Goal: Information Seeking & Learning: Find specific fact

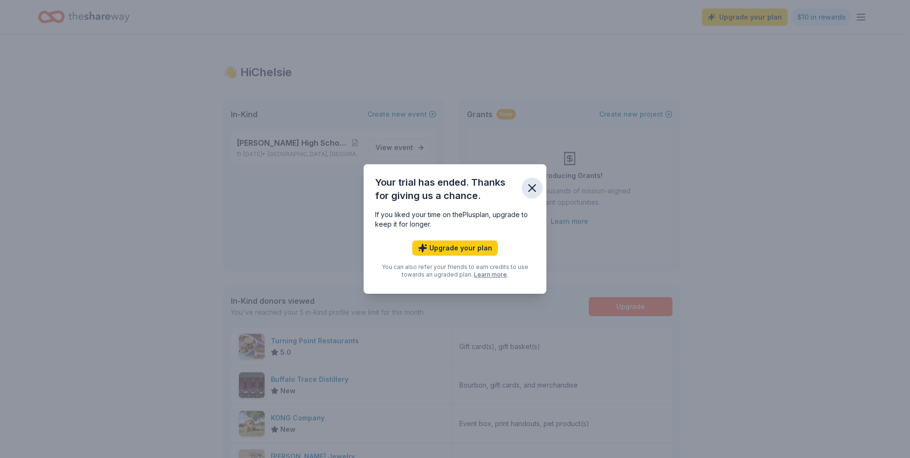
click at [531, 189] on icon "button" at bounding box center [532, 188] width 7 height 7
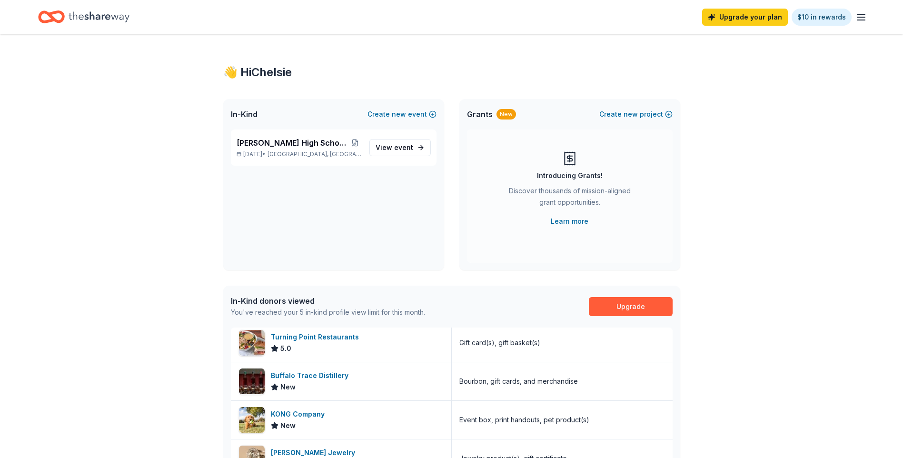
click at [861, 13] on icon "button" at bounding box center [860, 16] width 11 height 11
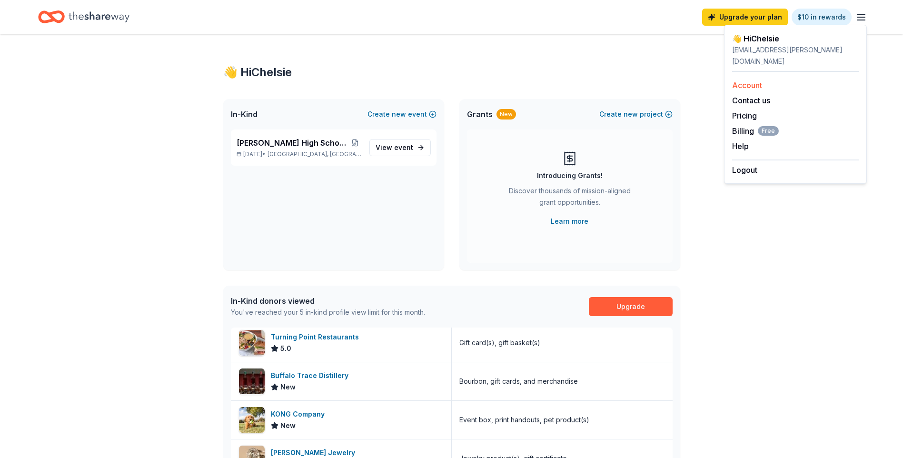
click at [742, 80] on link "Account" at bounding box center [747, 85] width 30 height 10
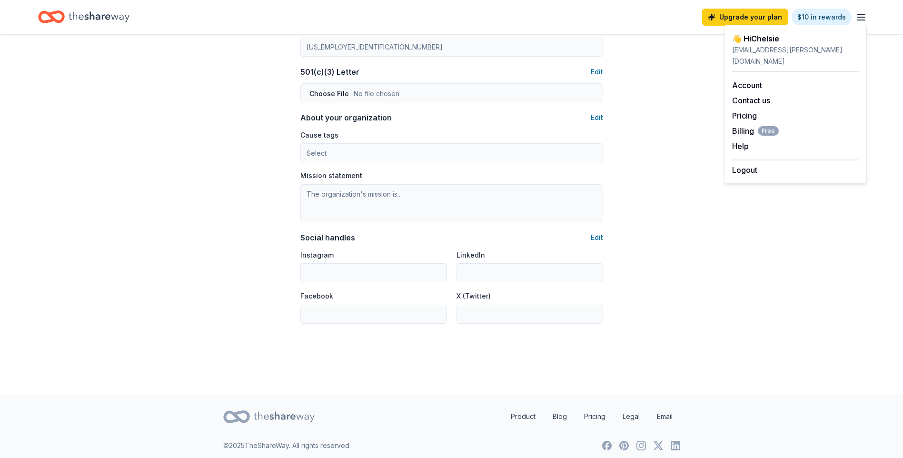
scroll to position [494, 0]
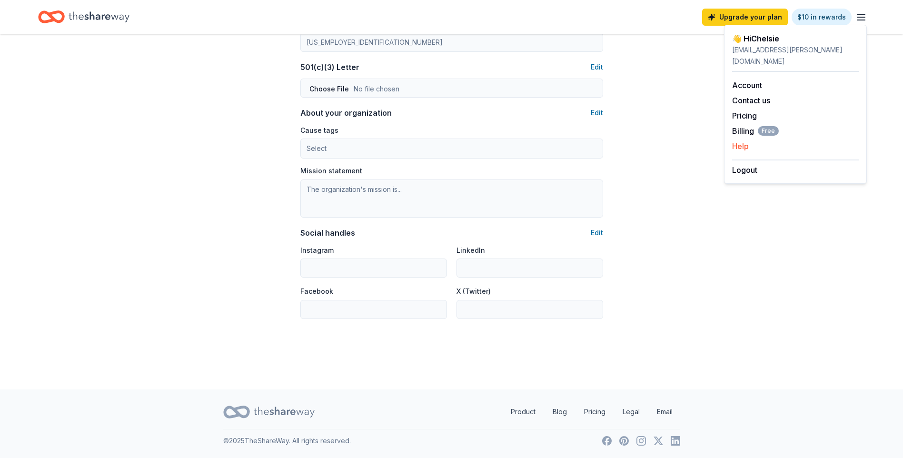
click at [742, 140] on button "Help" at bounding box center [740, 145] width 17 height 11
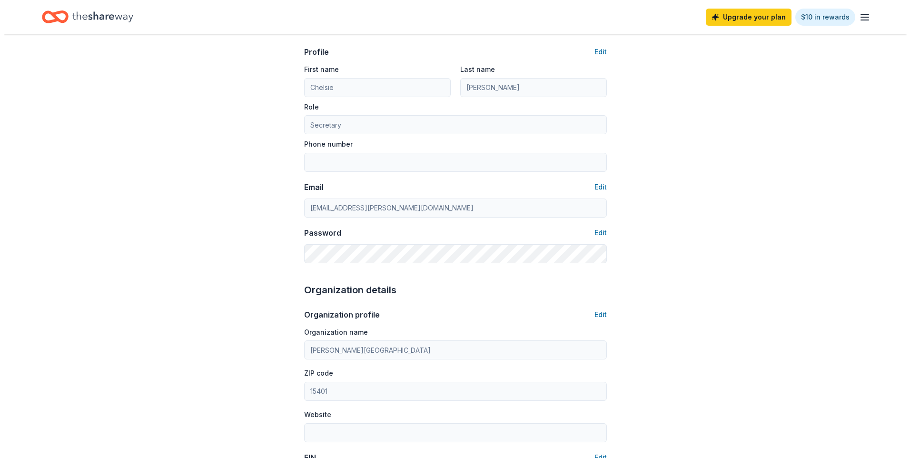
scroll to position [0, 0]
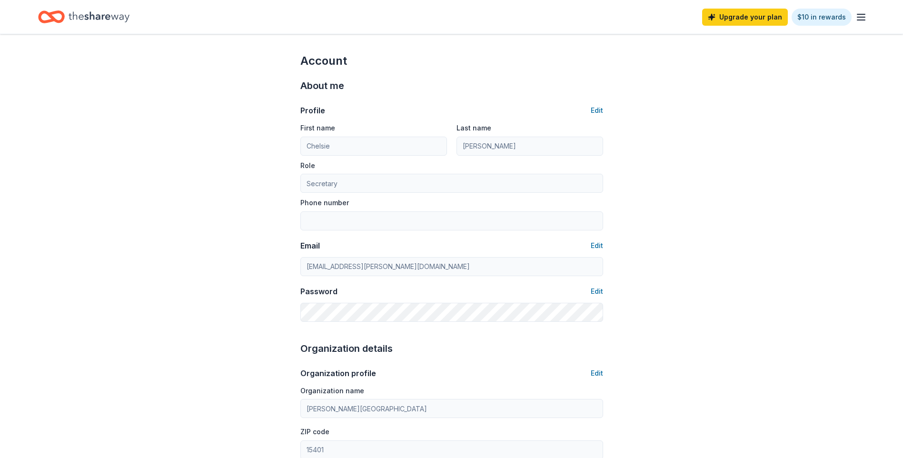
click at [93, 14] on icon "Home" at bounding box center [99, 17] width 61 height 20
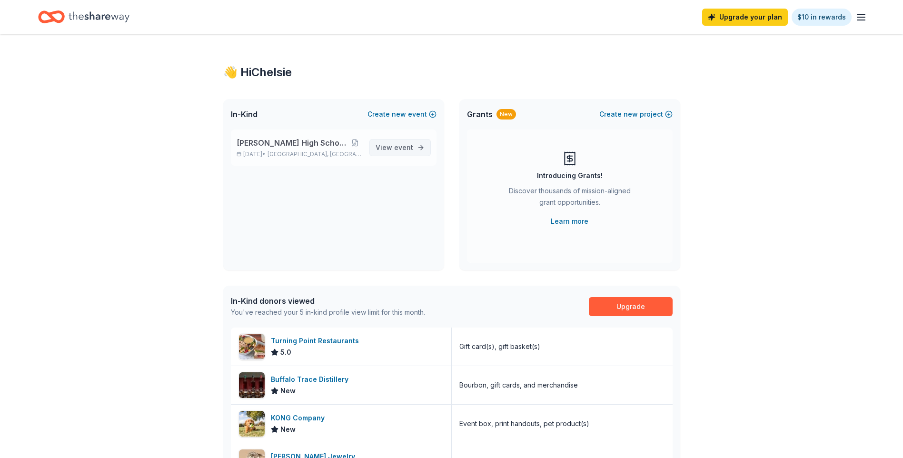
click at [409, 154] on link "View event" at bounding box center [399, 147] width 61 height 17
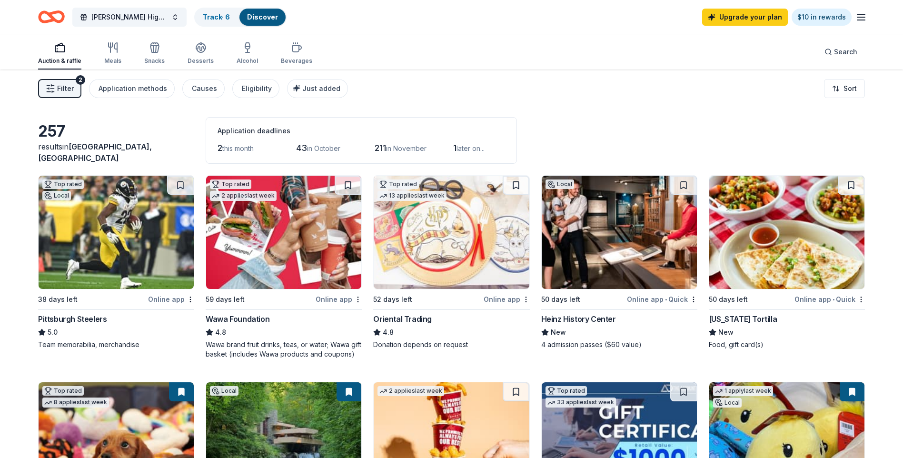
click at [63, 89] on span "Filter" at bounding box center [65, 88] width 17 height 11
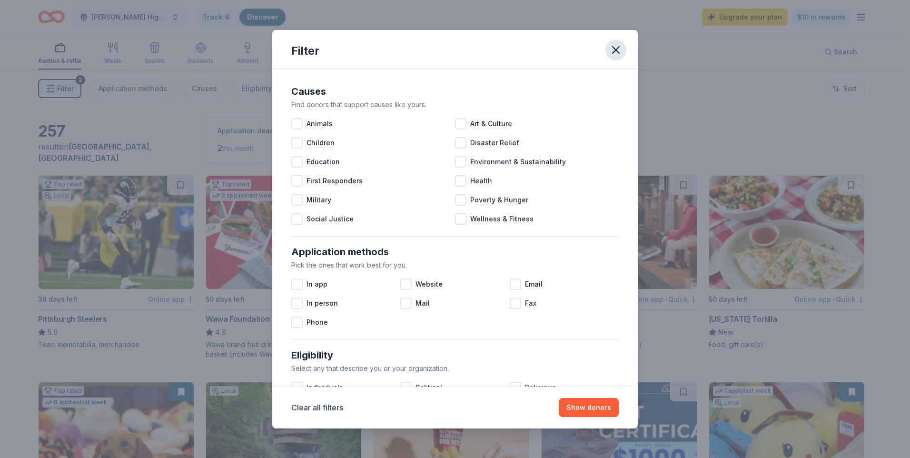
click at [618, 49] on icon "button" at bounding box center [615, 49] width 13 height 13
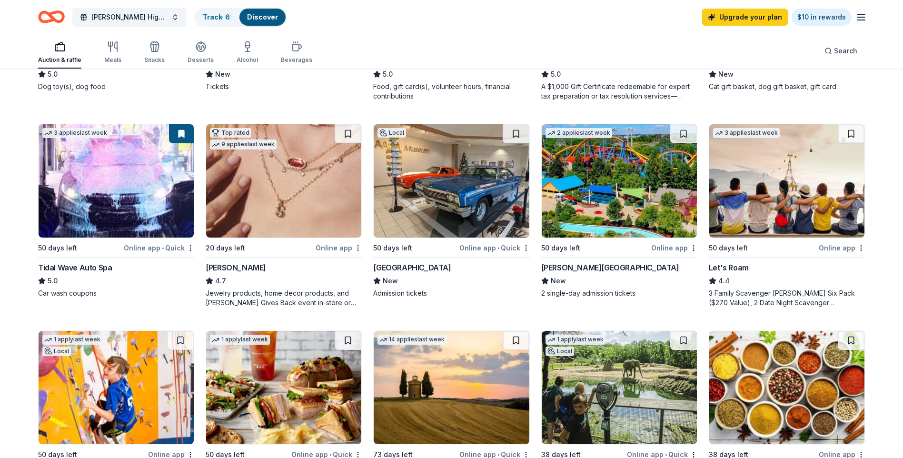
scroll to position [809, 0]
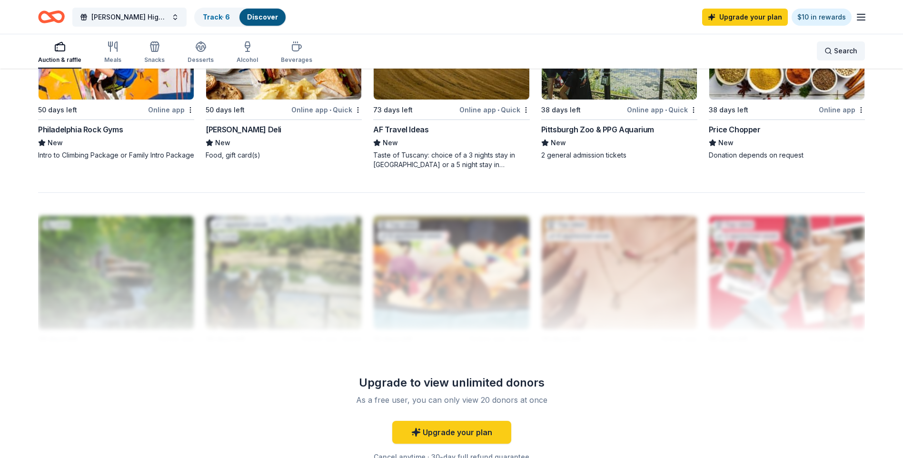
click at [847, 53] on span "Search" at bounding box center [845, 50] width 23 height 11
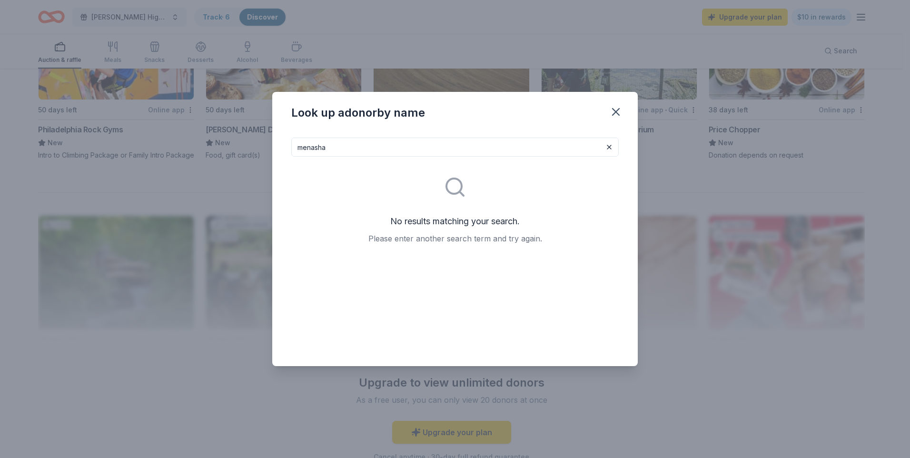
drag, startPoint x: 336, startPoint y: 151, endPoint x: 0, endPoint y: 136, distance: 336.3
click at [11, 138] on div "Look up a donor by name [PERSON_NAME] No results matching your search. Please e…" at bounding box center [455, 229] width 910 height 458
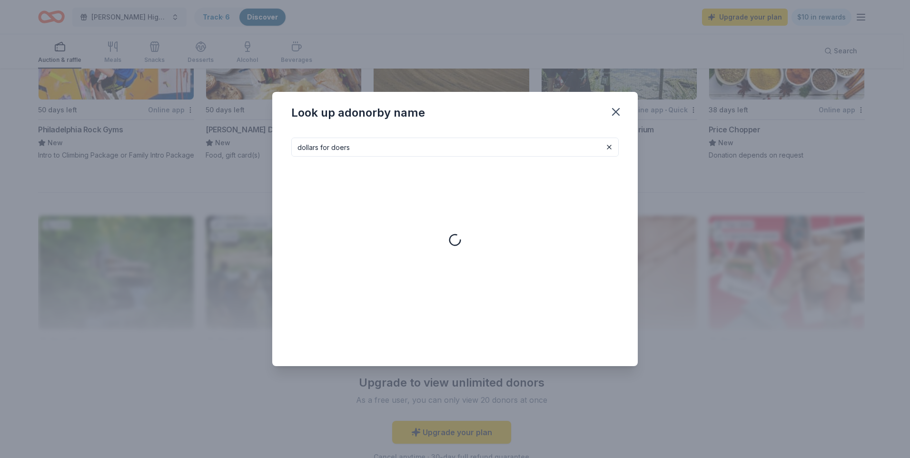
type input "dollars for doers"
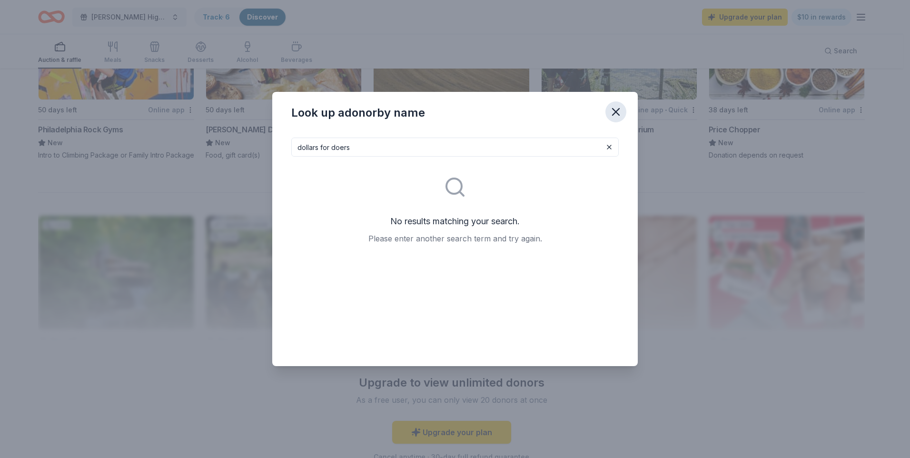
click at [621, 115] on icon "button" at bounding box center [615, 111] width 13 height 13
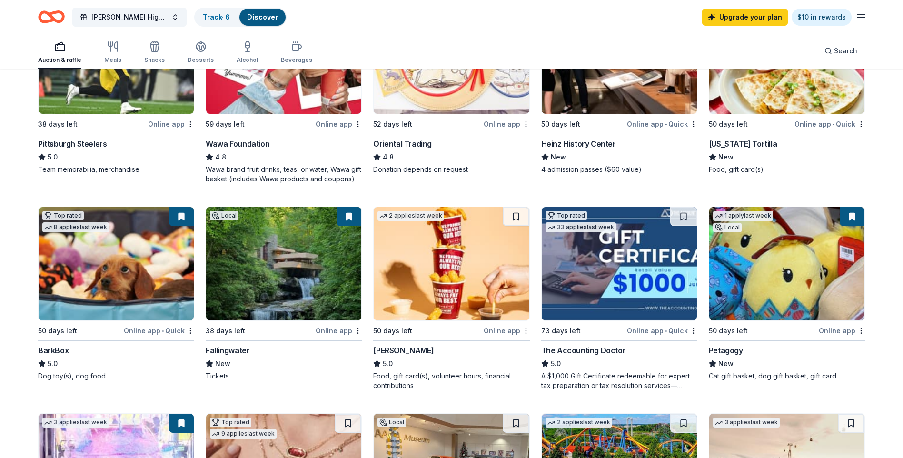
scroll to position [0, 0]
